Goal: Information Seeking & Learning: Learn about a topic

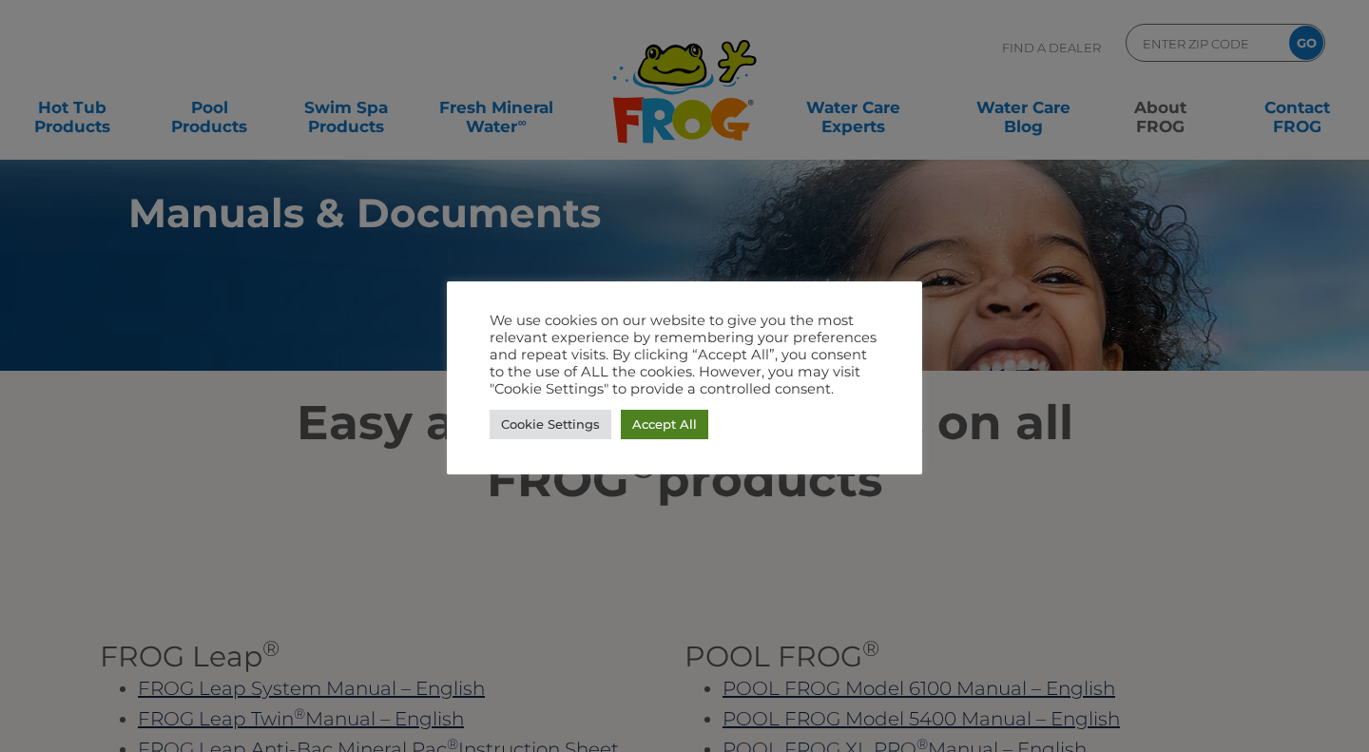
click at [682, 414] on link "Accept All" at bounding box center [664, 424] width 87 height 29
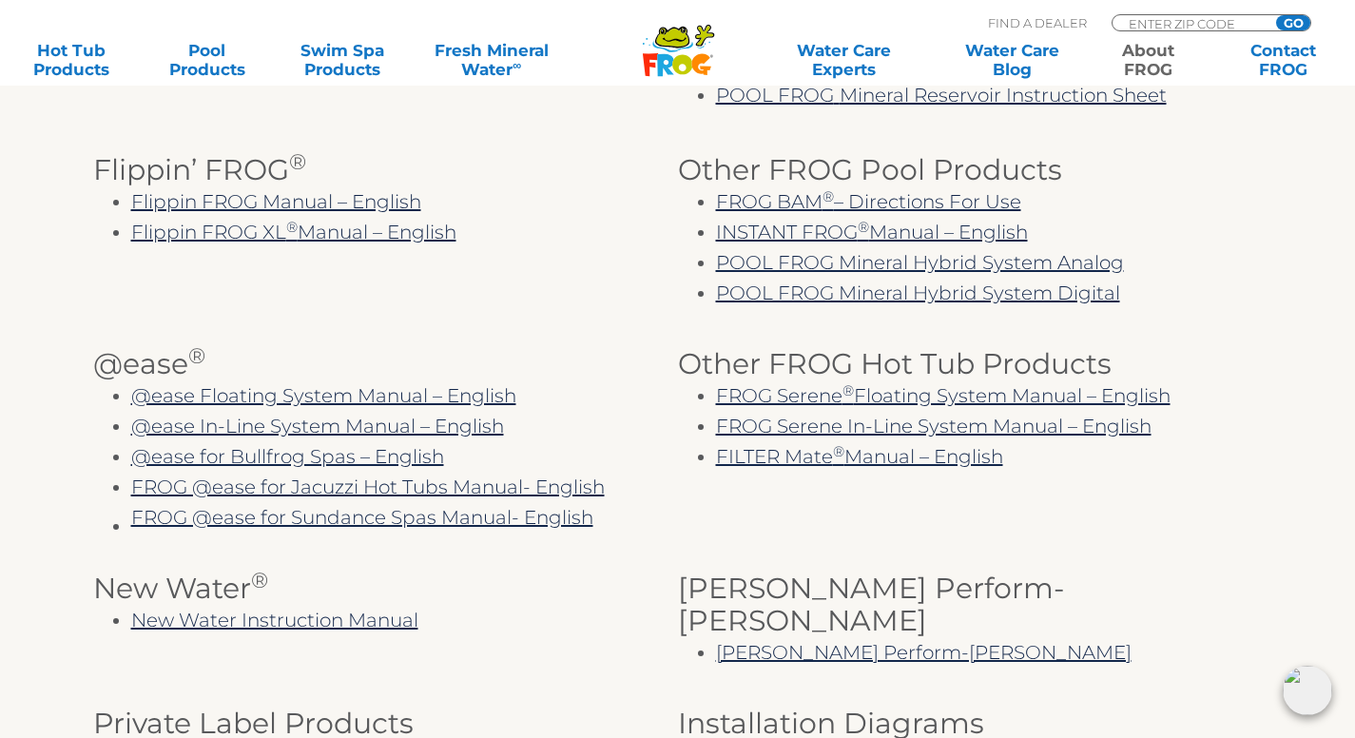
scroll to position [734, 0]
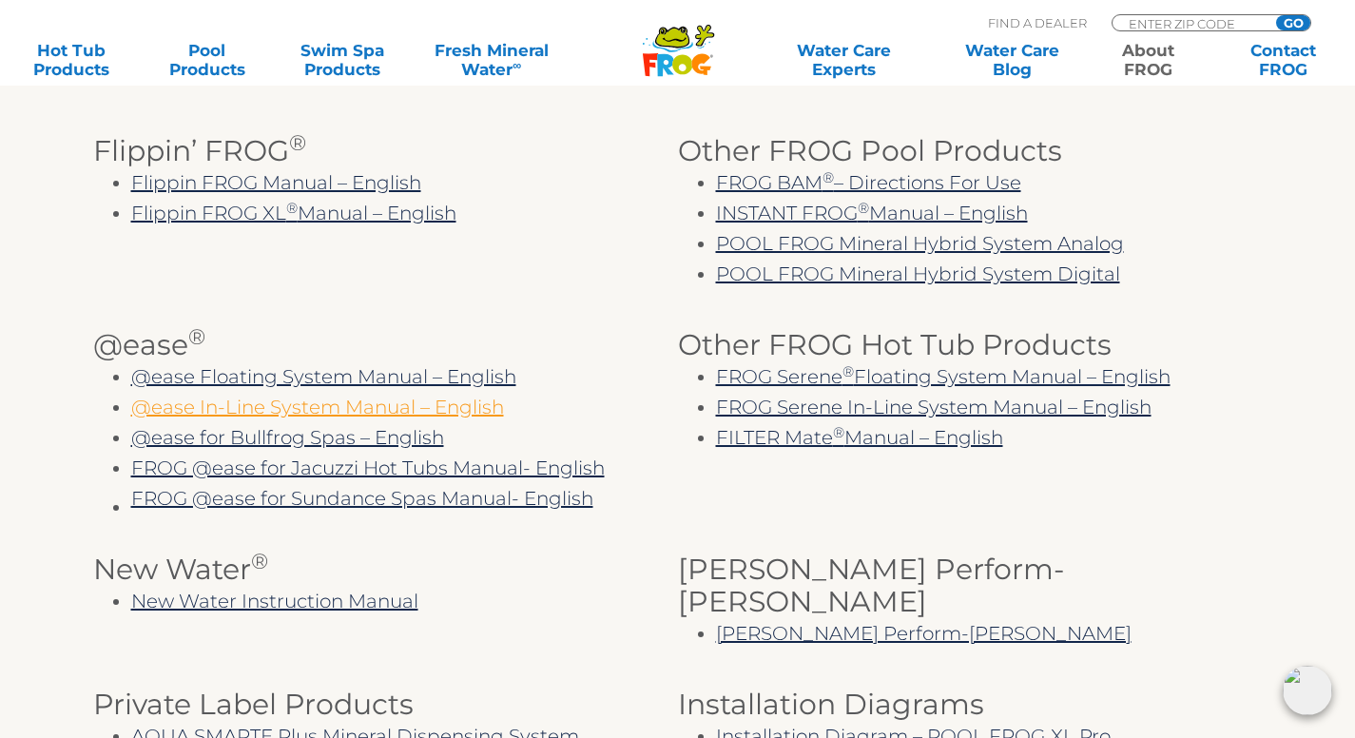
click at [353, 399] on link "@ease In-Line System Manual – English" at bounding box center [317, 406] width 373 height 23
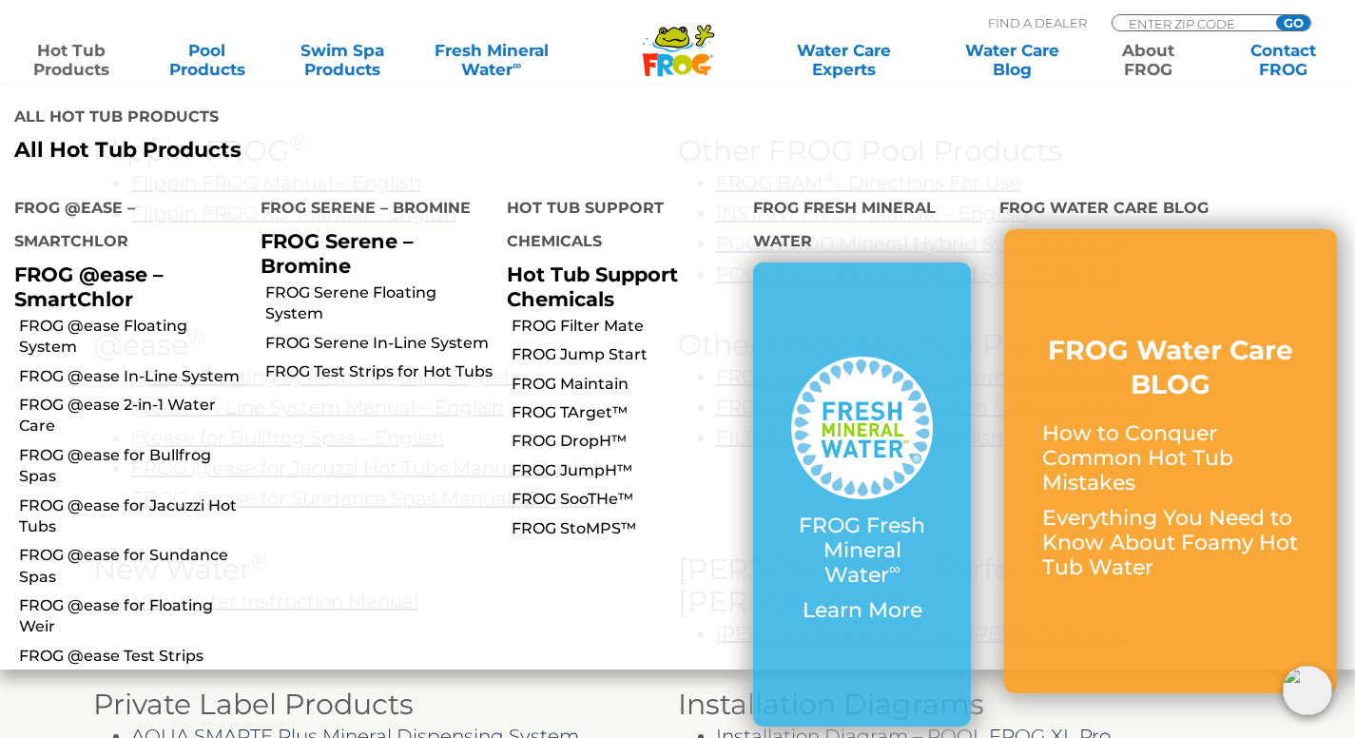
click at [67, 61] on link "Hot Tub Products" at bounding box center [72, 60] width 106 height 38
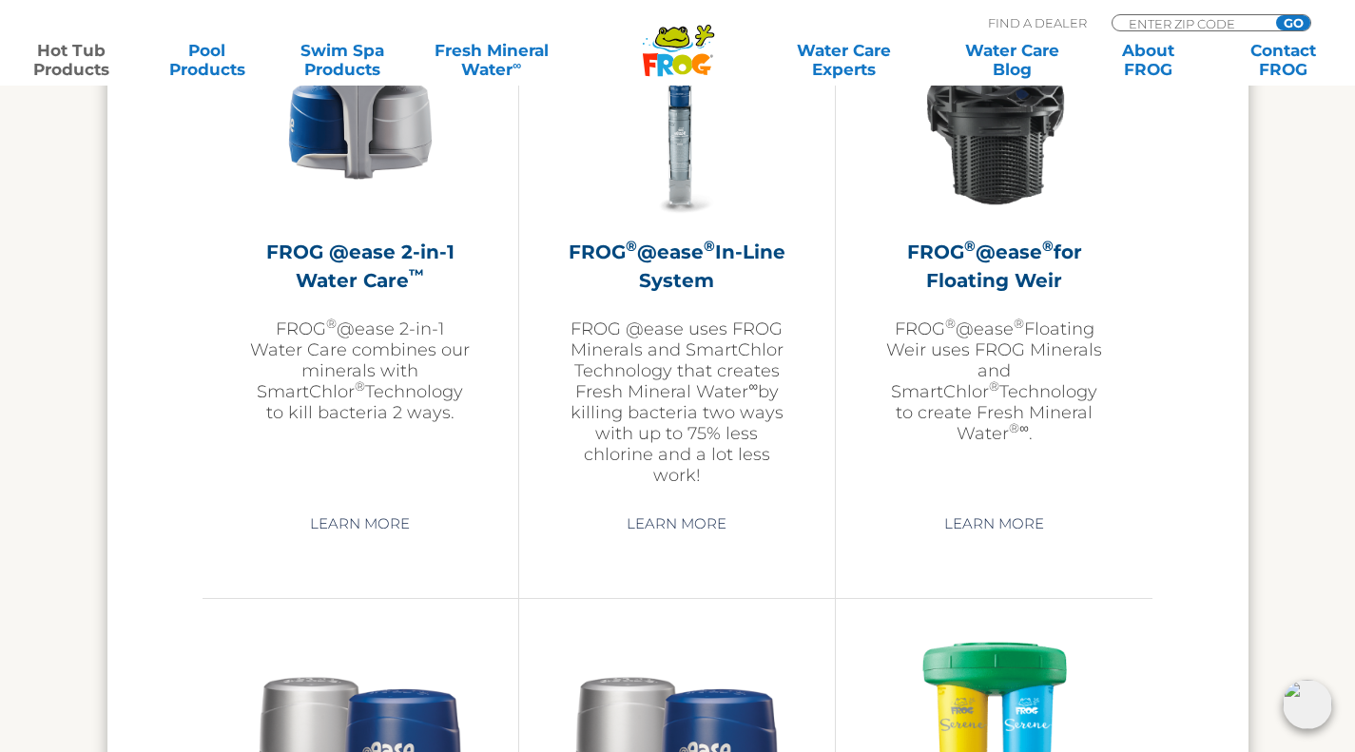
scroll to position [2768, 0]
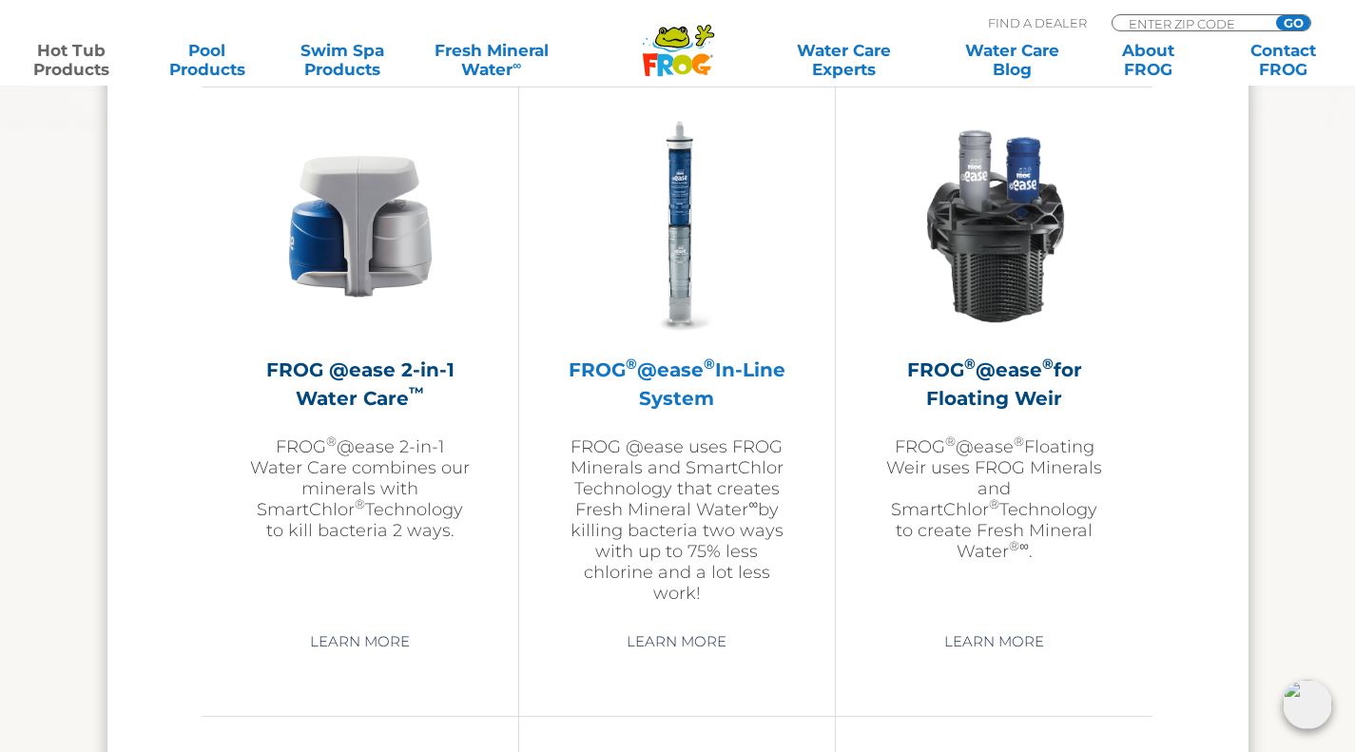
click at [670, 374] on h2 "FROG ® @ease ® In-Line System" at bounding box center [677, 384] width 221 height 57
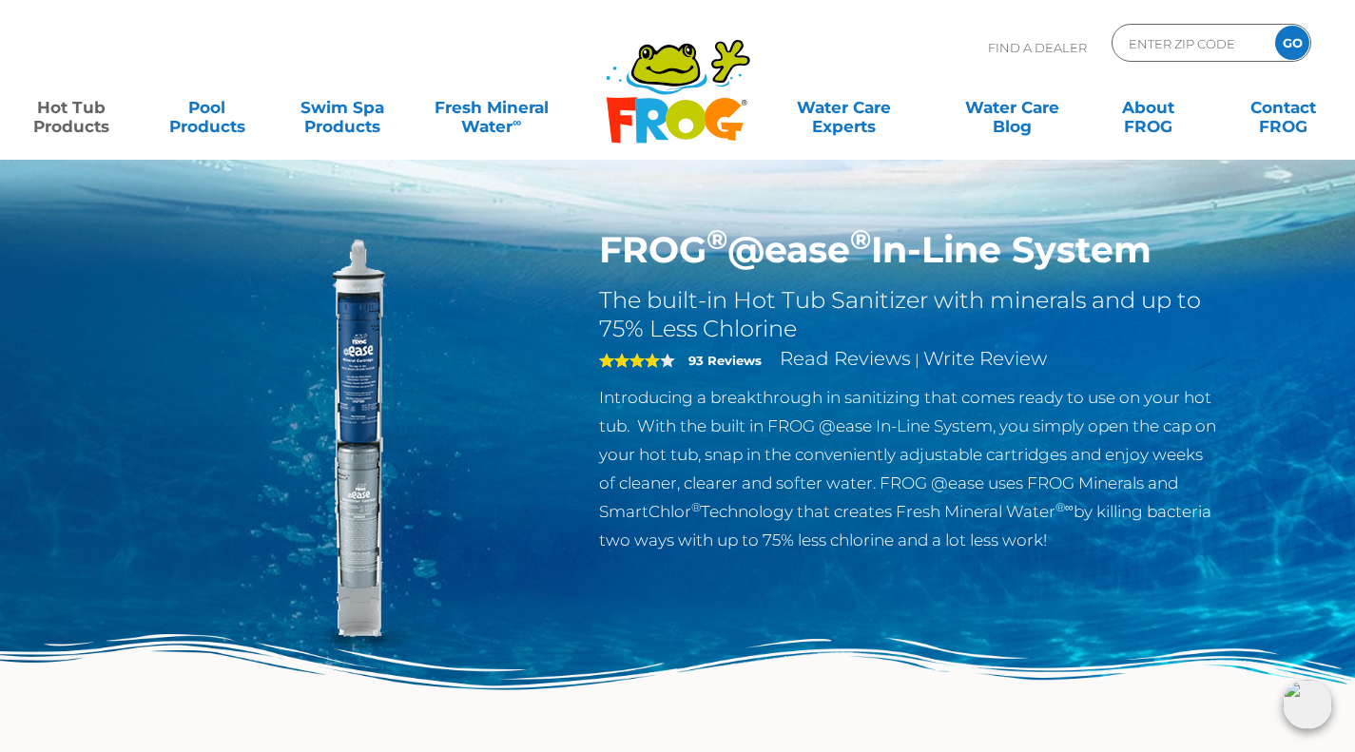
drag, startPoint x: 601, startPoint y: 251, endPoint x: 1177, endPoint y: 259, distance: 576.1
click at [1177, 259] on h1 "FROG ® @ease ® In-Line System" at bounding box center [909, 250] width 621 height 44
copy h1 "FROG ® @ease ® In-Line System"
